Goal: Transaction & Acquisition: Book appointment/travel/reservation

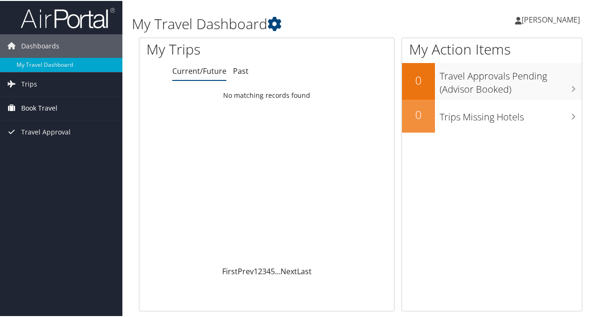
click at [54, 109] on span "Book Travel" at bounding box center [39, 108] width 36 height 24
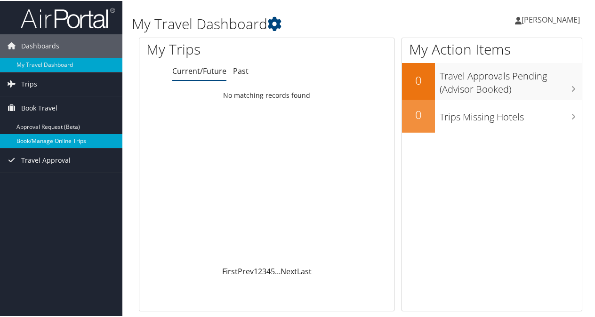
click at [57, 137] on link "Book/Manage Online Trips" at bounding box center [61, 140] width 122 height 14
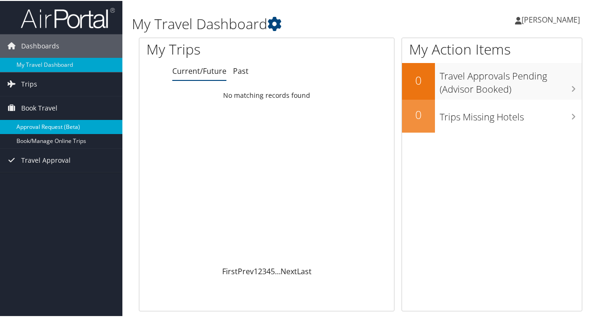
click at [56, 124] on link "Approval Request (Beta)" at bounding box center [61, 126] width 122 height 14
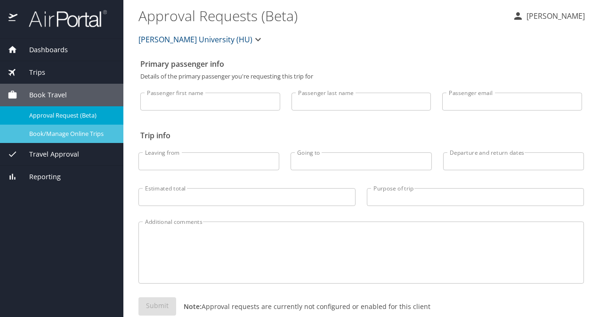
click at [57, 134] on span "Book/Manage Online Trips" at bounding box center [70, 133] width 83 height 9
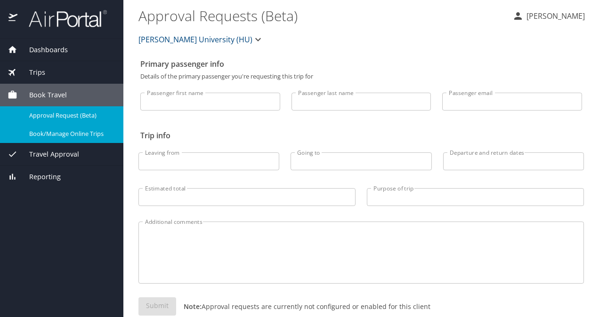
scroll to position [19, 0]
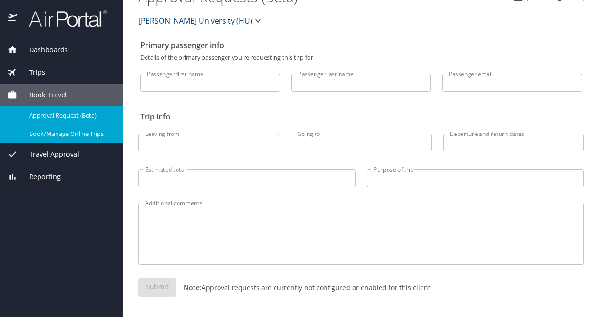
click at [56, 43] on div "Dashboards" at bounding box center [61, 50] width 123 height 23
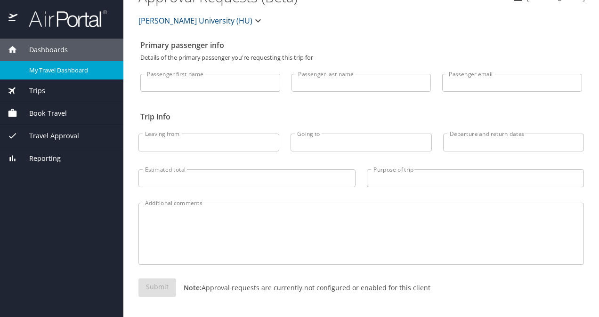
click at [69, 68] on span "My Travel Dashboard" at bounding box center [70, 70] width 83 height 9
